Goal: Information Seeking & Learning: Learn about a topic

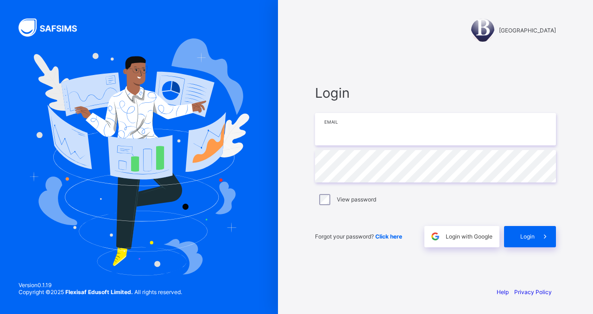
click at [364, 123] on input "email" at bounding box center [435, 129] width 241 height 32
type input "**********"
click at [457, 242] on div "Login with Google" at bounding box center [461, 236] width 75 height 21
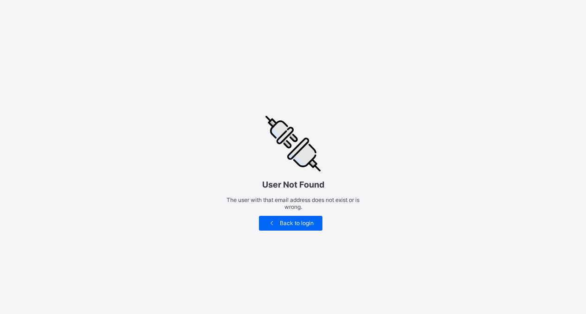
click at [326, 57] on html "User Not Found The user with that email address does not exist or is wrong. Bac…" at bounding box center [293, 215] width 586 height 430
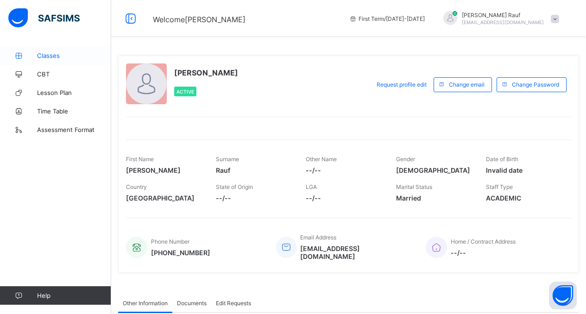
click at [51, 58] on span "Classes" at bounding box center [74, 55] width 74 height 7
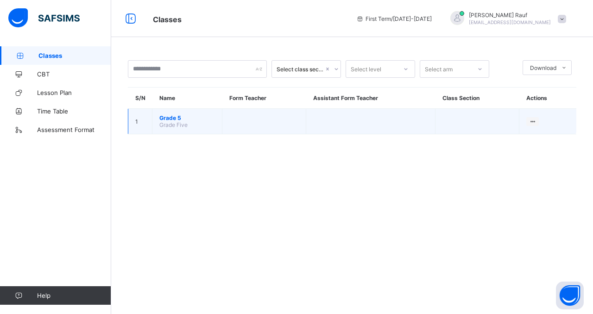
click at [177, 124] on span "Grade Five" at bounding box center [173, 124] width 28 height 7
click at [167, 122] on span "Grade Five" at bounding box center [173, 124] width 28 height 7
click at [167, 117] on span "Grade 5" at bounding box center [187, 117] width 56 height 7
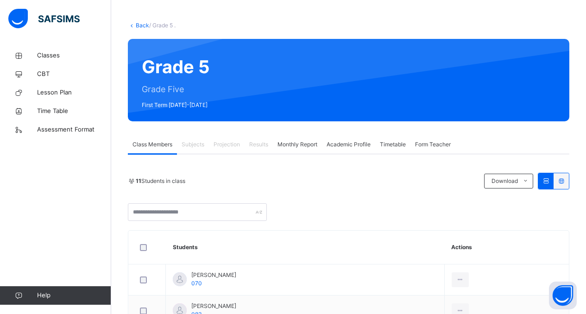
scroll to position [39, 0]
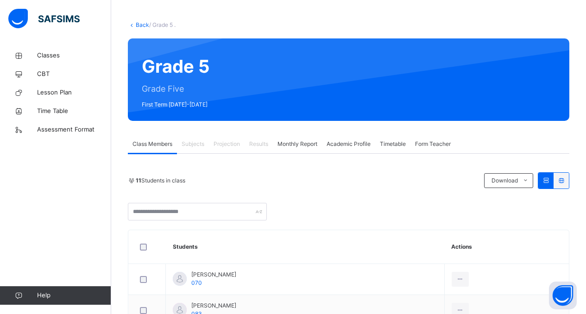
click at [226, 144] on span "Projection" at bounding box center [227, 144] width 26 height 8
click at [163, 146] on span "Class Members" at bounding box center [152, 144] width 40 height 8
click at [64, 59] on span "Classes" at bounding box center [74, 55] width 74 height 9
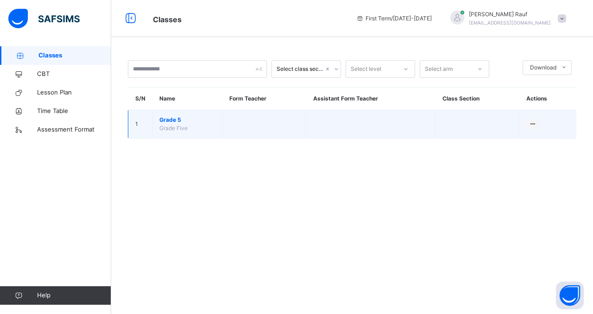
click at [168, 123] on span "Grade 5" at bounding box center [187, 120] width 56 height 8
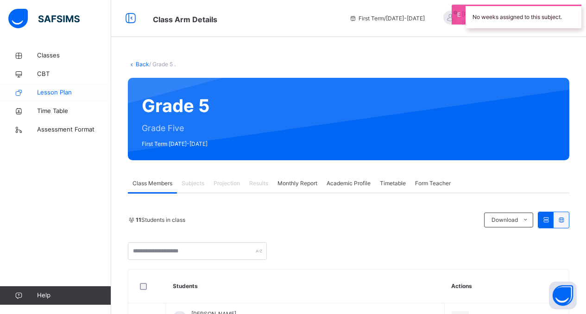
click at [85, 101] on link "Lesson Plan" at bounding box center [55, 92] width 111 height 19
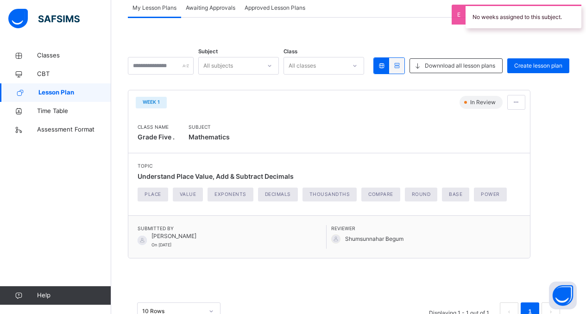
scroll to position [92, 0]
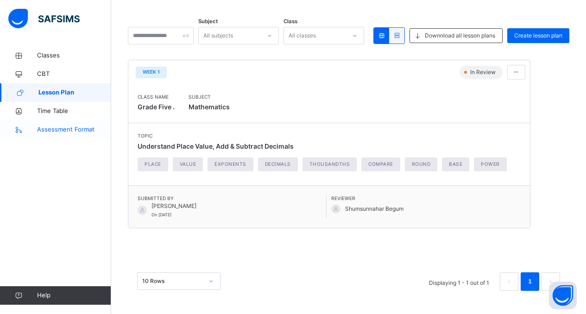
click at [51, 132] on span "Assessment Format" at bounding box center [74, 129] width 74 height 9
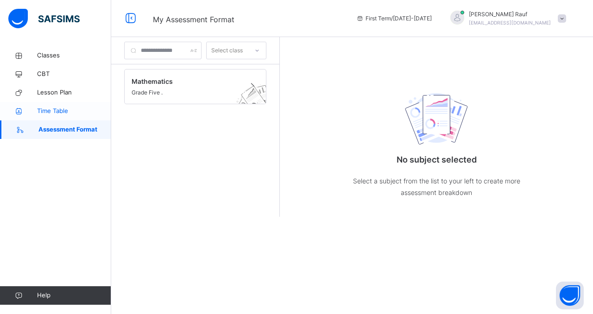
click at [51, 117] on link "Time Table" at bounding box center [55, 111] width 111 height 19
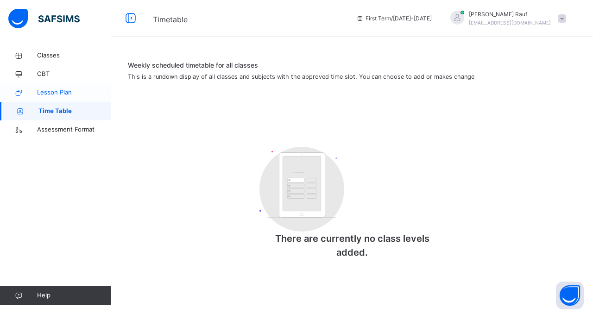
click at [65, 89] on span "Lesson Plan" at bounding box center [74, 92] width 74 height 9
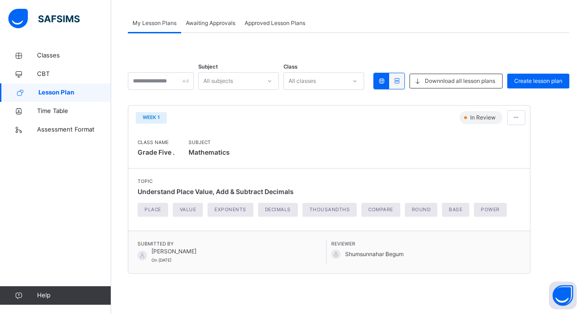
scroll to position [92, 0]
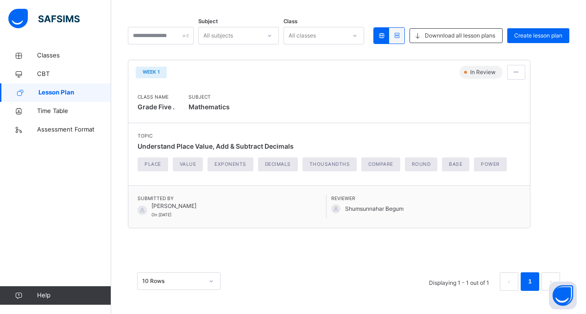
click at [134, 199] on div "Submitted By Widad Rauf On 2025-09-07 Reviewer Shumsunnahar Begum" at bounding box center [329, 206] width 402 height 43
click at [164, 202] on span "Widad Rauf" at bounding box center [173, 206] width 45 height 8
click at [514, 78] on div at bounding box center [516, 72] width 18 height 15
click at [504, 92] on span "View lesson plan" at bounding box center [491, 92] width 51 height 7
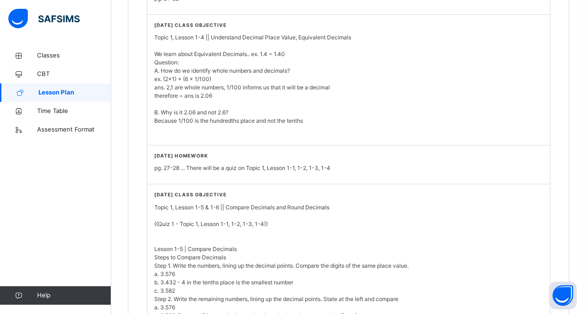
scroll to position [912, 0]
click at [46, 71] on span "CBT" at bounding box center [74, 73] width 74 height 9
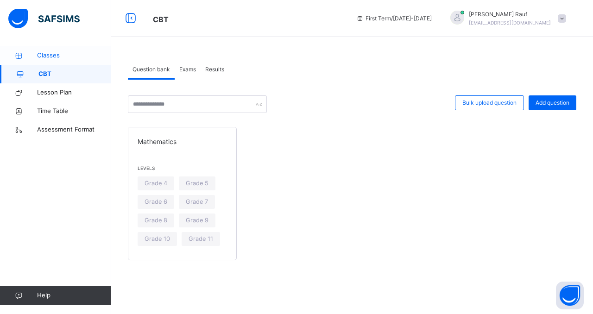
click at [50, 51] on span "Classes" at bounding box center [74, 55] width 74 height 9
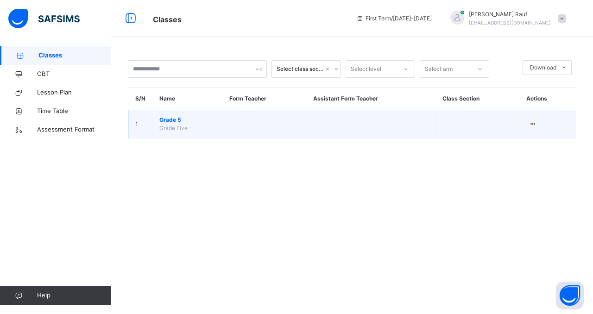
click at [174, 123] on span "Grade 5" at bounding box center [187, 120] width 56 height 8
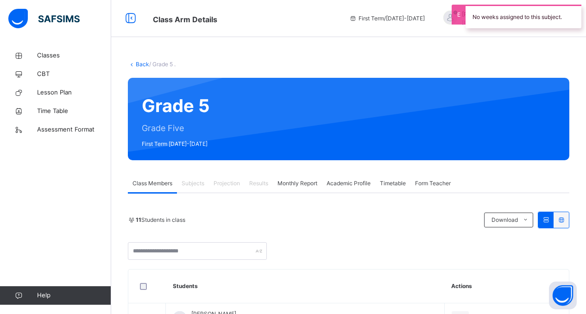
click at [329, 226] on div "11 Students in class Download Pdf Report Excel Report" at bounding box center [348, 220] width 441 height 17
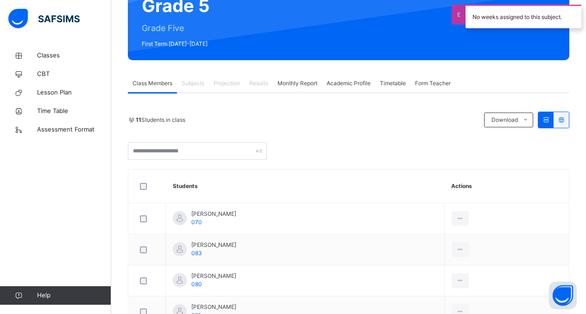
scroll to position [100, 0]
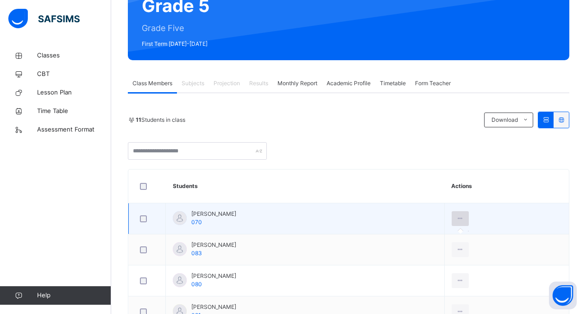
click at [464, 219] on icon at bounding box center [460, 218] width 8 height 8
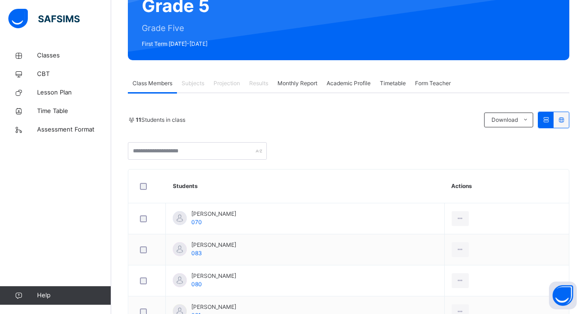
click at [315, 132] on div "11 Students in class Download Pdf Report Excel Report" at bounding box center [348, 136] width 441 height 48
click at [341, 81] on span "Academic Profile" at bounding box center [349, 83] width 44 height 8
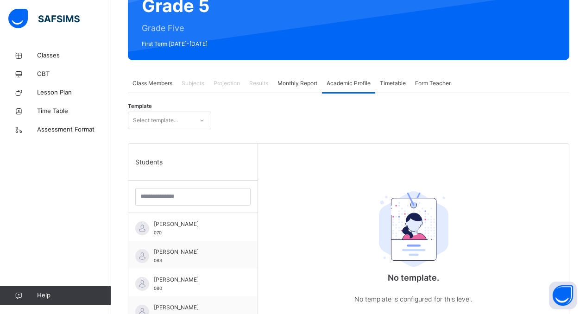
click at [153, 82] on span "Class Members" at bounding box center [152, 83] width 40 height 8
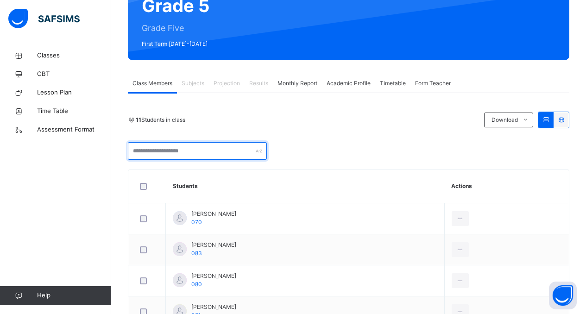
click at [155, 157] on input "text" at bounding box center [197, 151] width 139 height 18
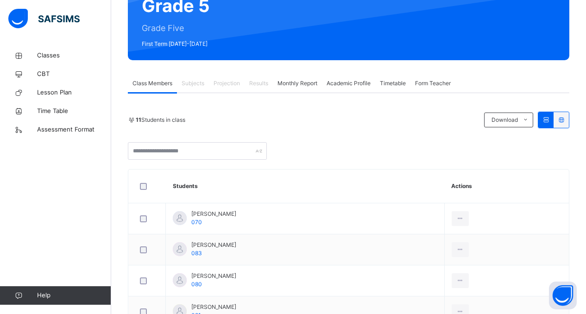
click at [433, 87] on span "Form Teacher" at bounding box center [433, 83] width 36 height 8
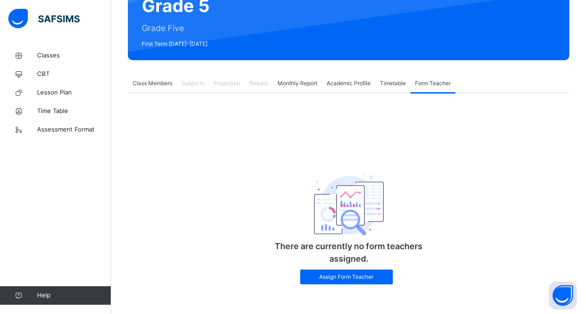
click at [410, 78] on div "Timetable" at bounding box center [392, 83] width 35 height 19
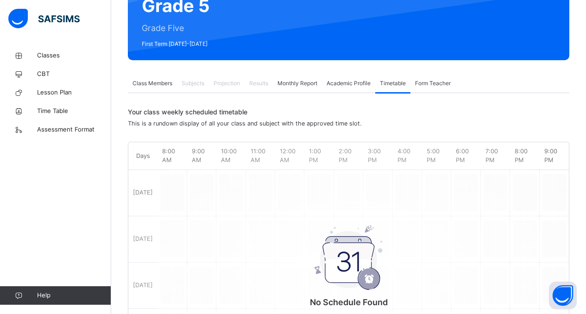
click at [308, 84] on span "Monthly Report" at bounding box center [297, 83] width 40 height 8
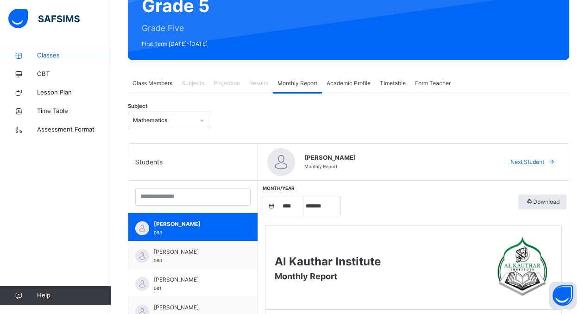
click at [48, 47] on link "Classes" at bounding box center [55, 55] width 111 height 19
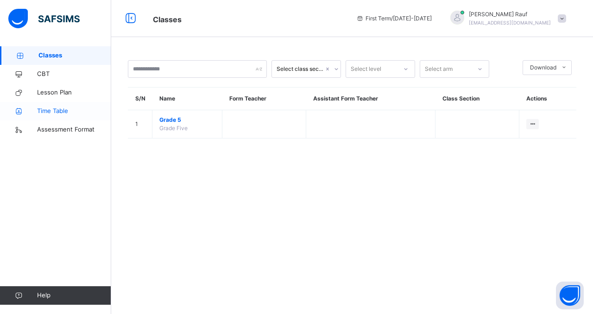
click at [50, 108] on span "Time Table" at bounding box center [74, 111] width 74 height 9
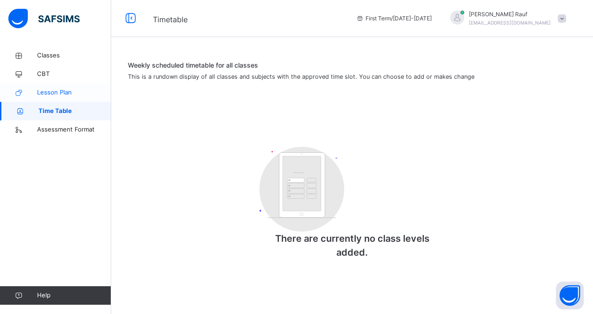
click at [52, 95] on span "Lesson Plan" at bounding box center [74, 92] width 74 height 9
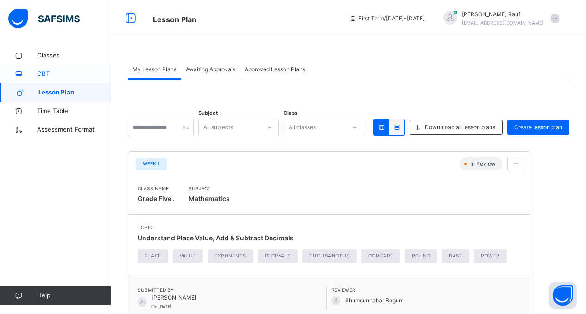
click at [54, 76] on span "CBT" at bounding box center [74, 73] width 74 height 9
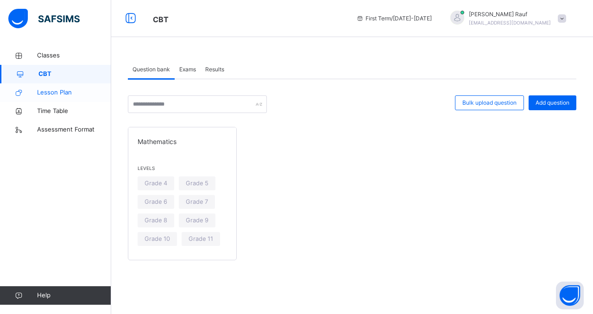
click at [68, 92] on span "Lesson Plan" at bounding box center [74, 92] width 74 height 9
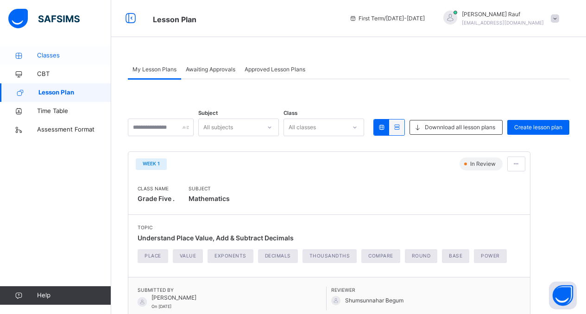
click at [54, 57] on span "Classes" at bounding box center [74, 55] width 74 height 9
